Goal: Task Accomplishment & Management: Manage account settings

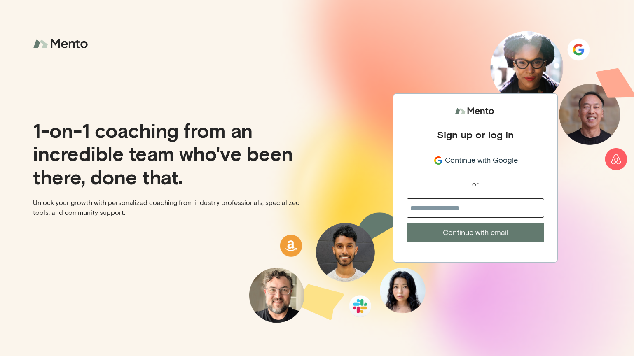
click at [424, 152] on button "Continue with Google" at bounding box center [476, 160] width 138 height 19
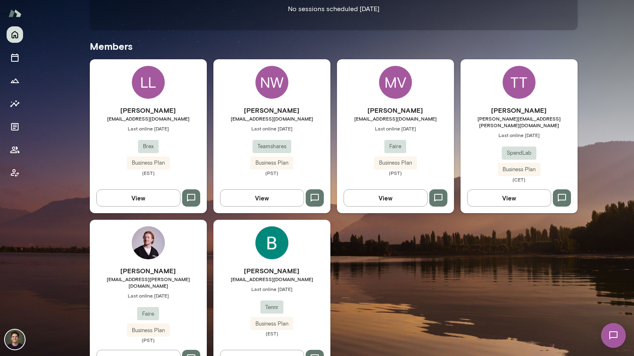
scroll to position [232, 0]
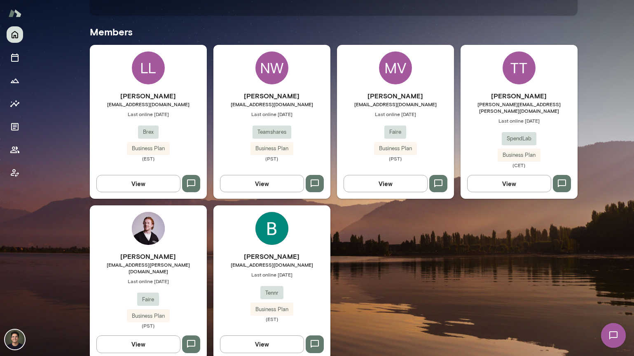
click at [262, 262] on span "[EMAIL_ADDRESS][DOMAIN_NAME]" at bounding box center [271, 265] width 117 height 7
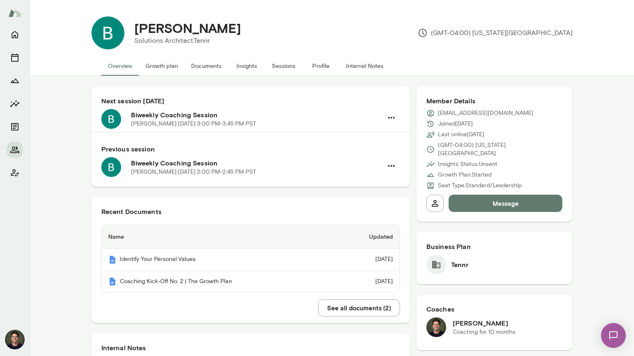
click at [273, 119] on h6 "Biweekly Coaching Session" at bounding box center [257, 115] width 252 height 10
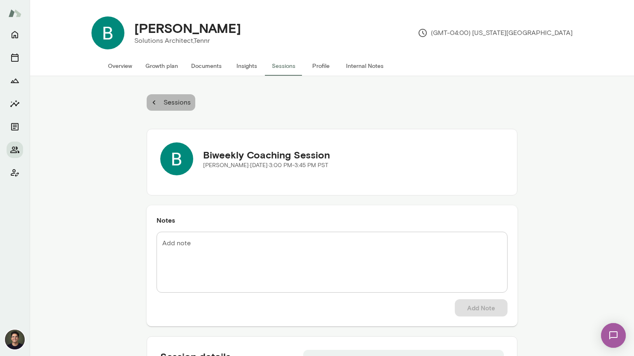
click at [165, 103] on p "Sessions" at bounding box center [176, 103] width 29 height 10
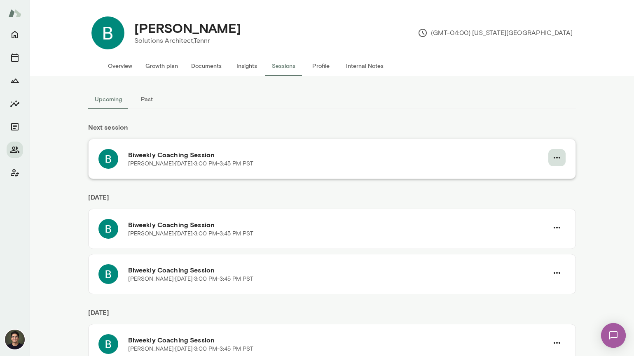
click at [551, 150] on button "button" at bounding box center [556, 157] width 17 height 17
click at [542, 177] on span "Reschedule" at bounding box center [542, 177] width 35 height 10
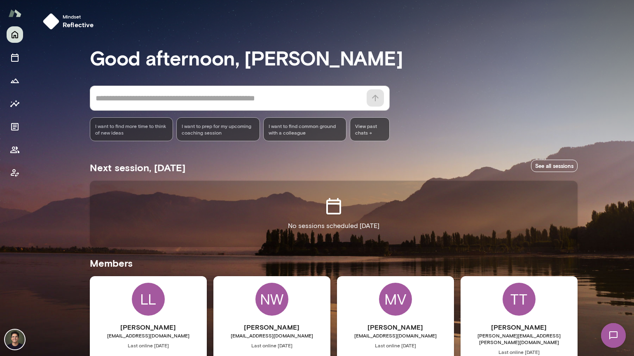
scroll to position [232, 0]
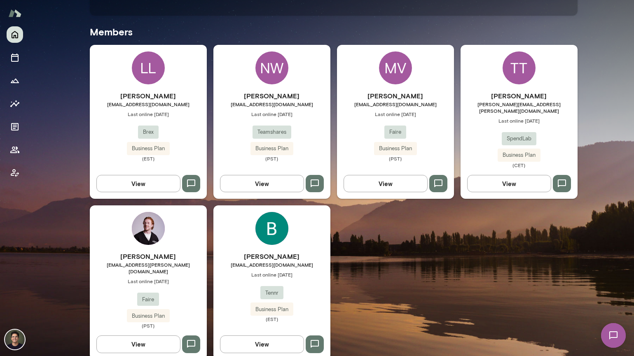
click at [281, 275] on div "Ben Howe ben@tennr.com Last online August 27 Tennr Business Plan (EST)" at bounding box center [271, 287] width 117 height 71
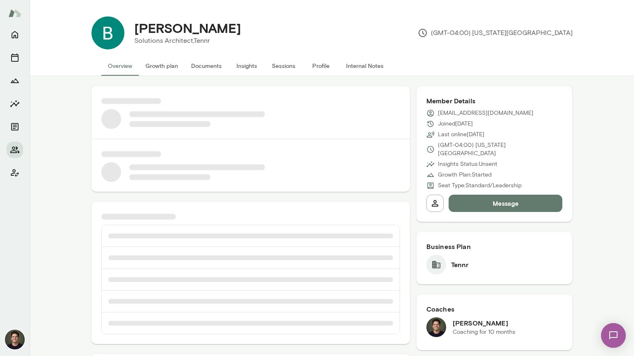
click at [285, 65] on button "Sessions" at bounding box center [283, 66] width 37 height 20
